Goal: Book appointment/travel/reservation

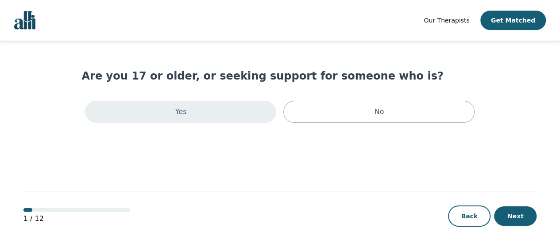
click at [197, 108] on div "Yes" at bounding box center [180, 112] width 191 height 22
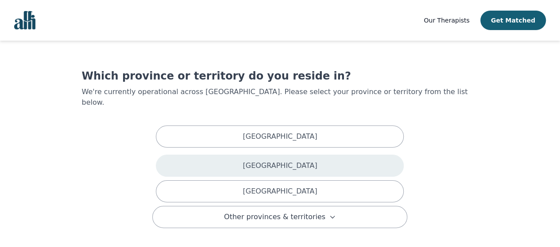
click at [298, 161] on p "[GEOGRAPHIC_DATA]" at bounding box center [280, 166] width 74 height 11
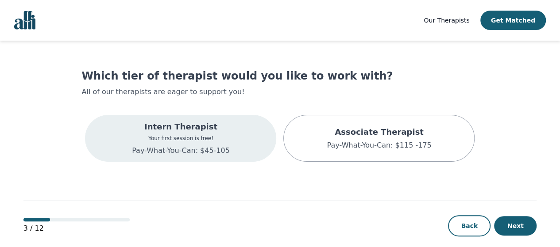
click at [237, 135] on div "Intern Therapist Your first session is free! Pay-What-You-Can: $45-105" at bounding box center [180, 138] width 191 height 47
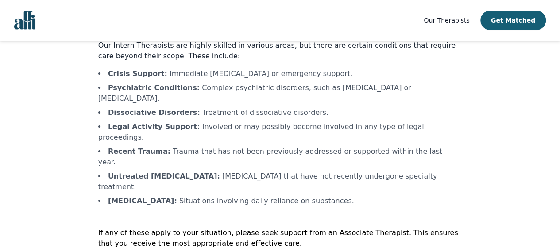
scroll to position [57, 0]
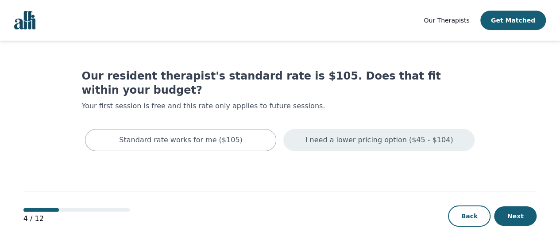
click at [318, 135] on p "I need a lower pricing option ($45 - $104)" at bounding box center [379, 140] width 148 height 11
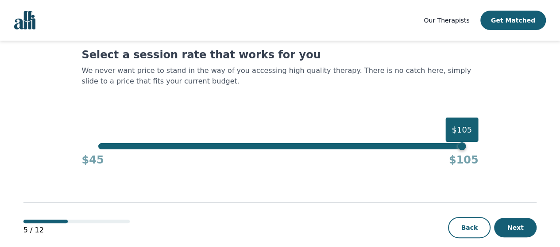
scroll to position [34, 0]
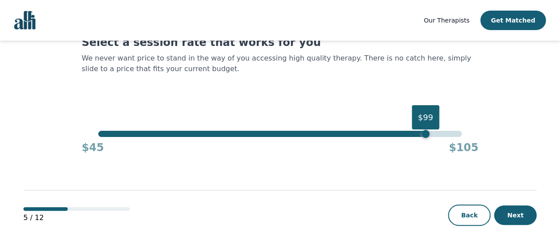
drag, startPoint x: 462, startPoint y: 135, endPoint x: 424, endPoint y: 139, distance: 37.9
click at [424, 139] on div "$99 $45 $105" at bounding box center [279, 143] width 397 height 24
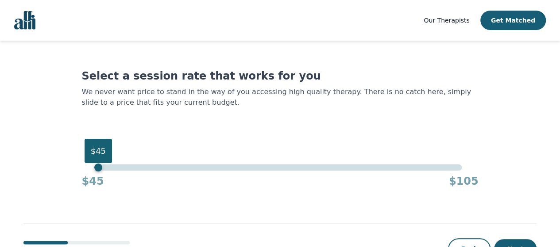
drag, startPoint x: 426, startPoint y: 171, endPoint x: 89, endPoint y: 175, distance: 336.4
click at [89, 175] on div "$45 $45 $105" at bounding box center [279, 177] width 397 height 24
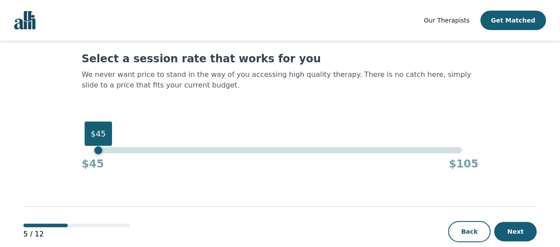
scroll to position [34, 0]
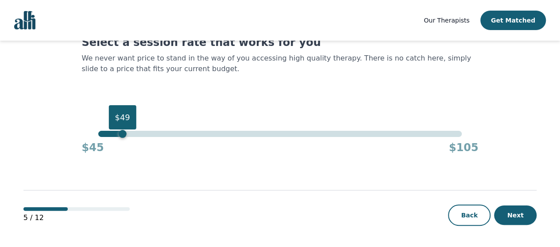
drag, startPoint x: 98, startPoint y: 135, endPoint x: 120, endPoint y: 139, distance: 23.0
click at [120, 139] on div "$49 $45 $105" at bounding box center [279, 143] width 397 height 24
drag, startPoint x: 122, startPoint y: 136, endPoint x: 128, endPoint y: 137, distance: 6.3
click at [128, 137] on div "$50" at bounding box center [128, 134] width 8 height 8
click at [516, 214] on button "Next" at bounding box center [515, 215] width 42 height 19
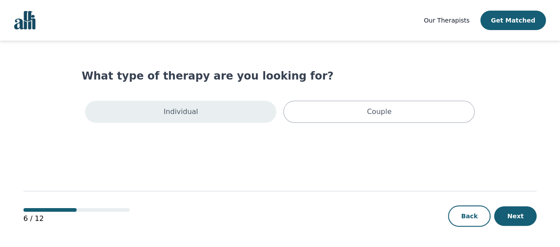
click at [235, 117] on div "Individual" at bounding box center [180, 112] width 191 height 22
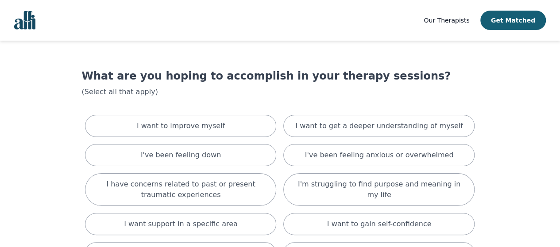
scroll to position [44, 0]
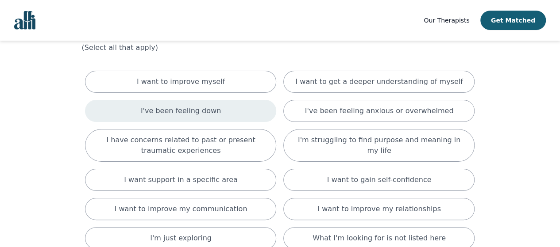
click at [198, 112] on p "I've been feeling down" at bounding box center [181, 111] width 80 height 11
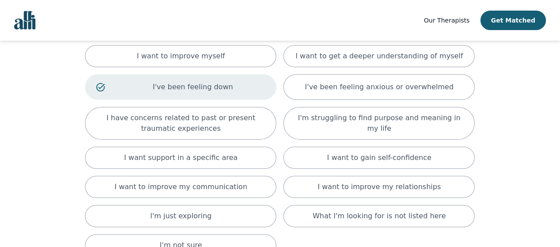
scroll to position [89, 0]
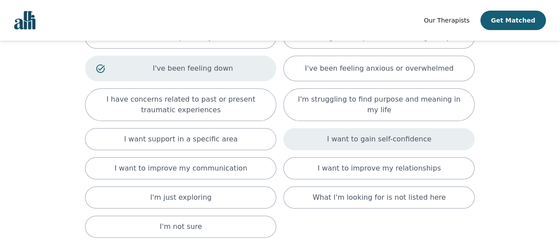
click at [291, 136] on div "I want to gain self-confidence" at bounding box center [378, 139] width 191 height 22
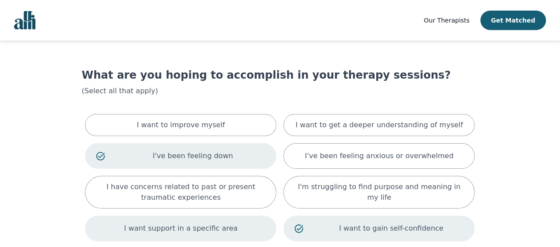
scroll to position [0, 0]
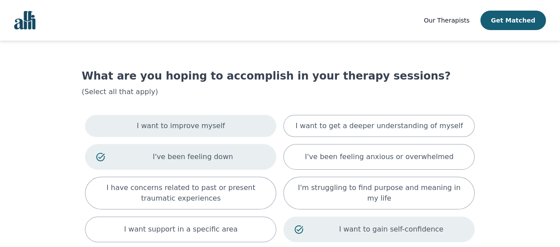
click at [257, 123] on div "I want to improve myself" at bounding box center [180, 126] width 191 height 22
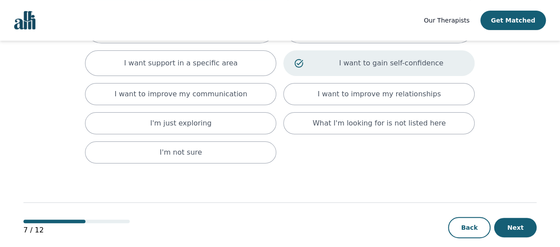
scroll to position [177, 0]
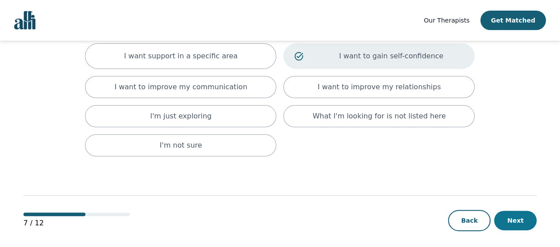
click at [503, 218] on button "Next" at bounding box center [515, 220] width 42 height 19
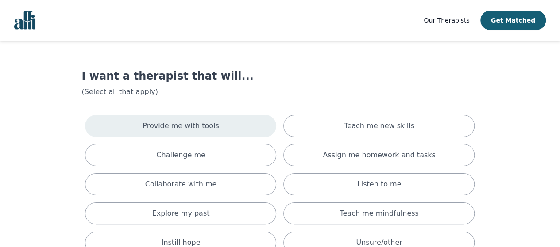
click at [253, 121] on div "Provide me with tools" at bounding box center [180, 126] width 191 height 22
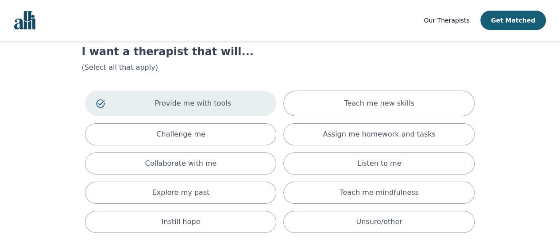
scroll to position [44, 0]
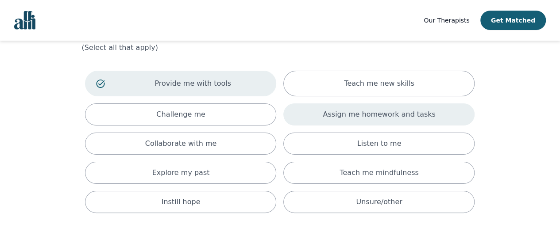
click at [305, 114] on div "Assign me homework and tasks" at bounding box center [378, 115] width 191 height 22
